Goal: Transaction & Acquisition: Purchase product/service

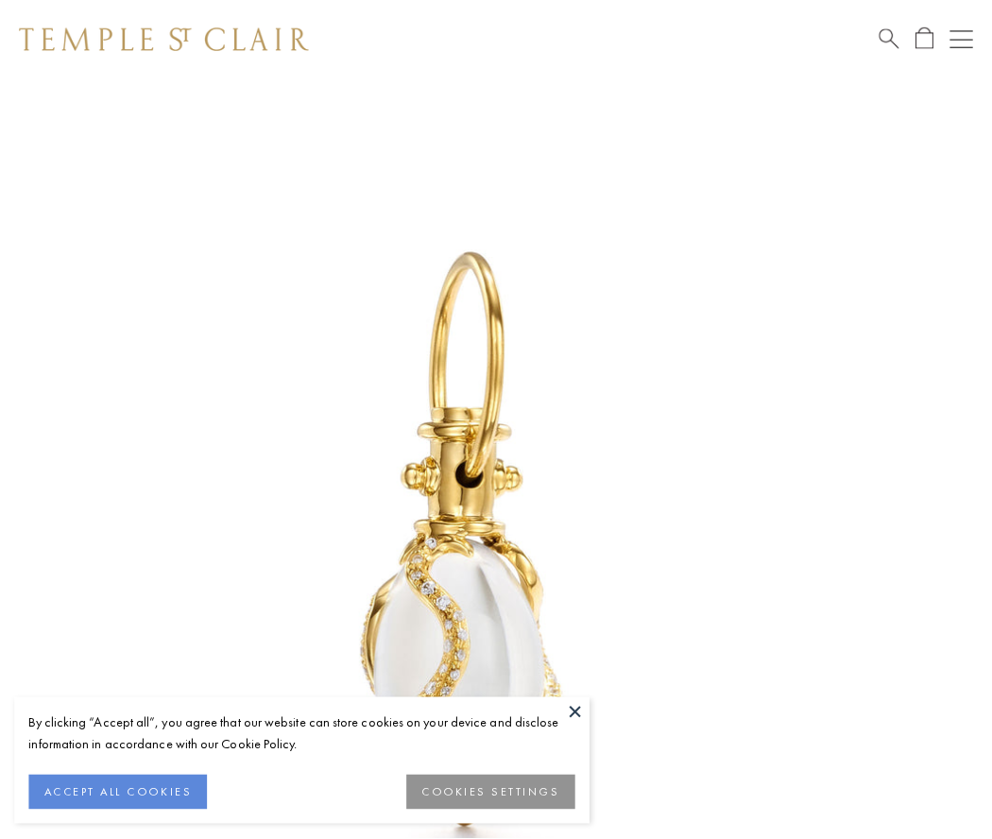
scroll to position [24, 0]
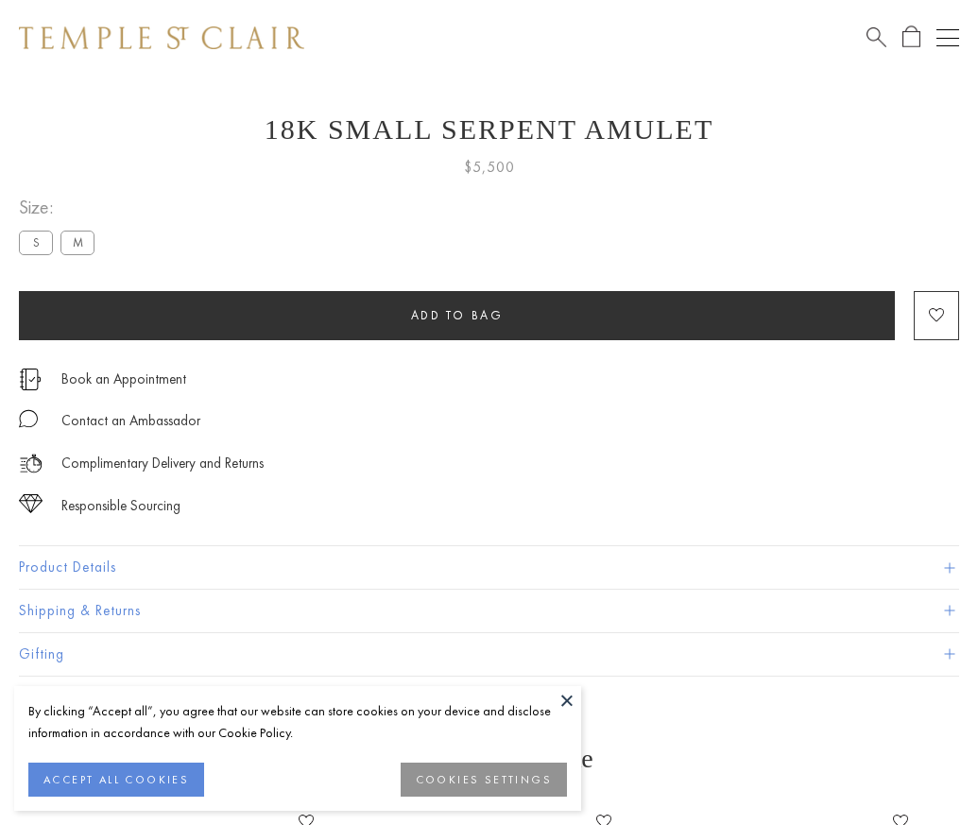
click at [456, 315] on span "Add to bag" at bounding box center [457, 315] width 93 height 16
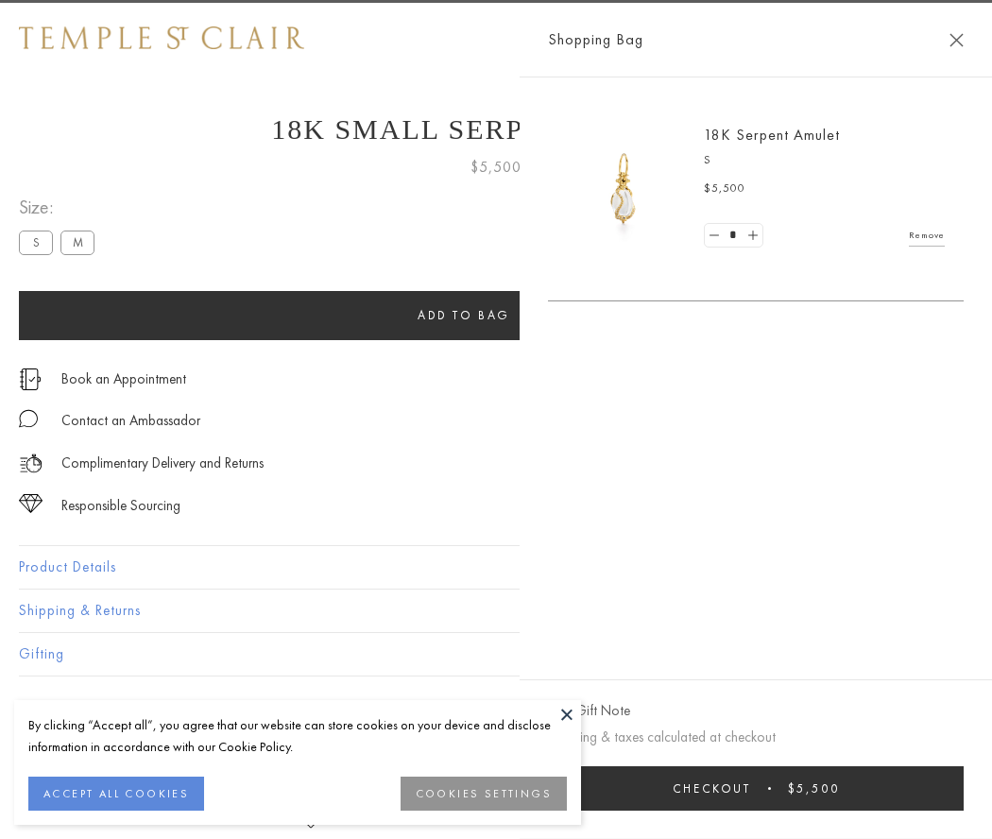
click at [964, 788] on button "Checkout $5,500" at bounding box center [756, 788] width 416 height 44
